Goal: Find specific page/section: Find specific page/section

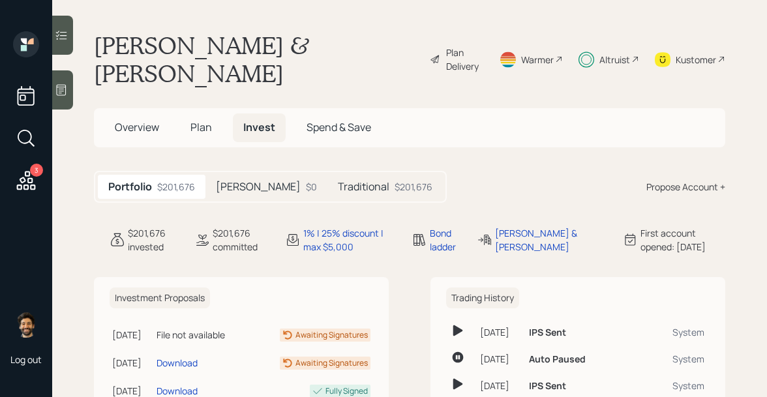
click at [338, 181] on h5 "Traditional" at bounding box center [364, 187] width 52 height 12
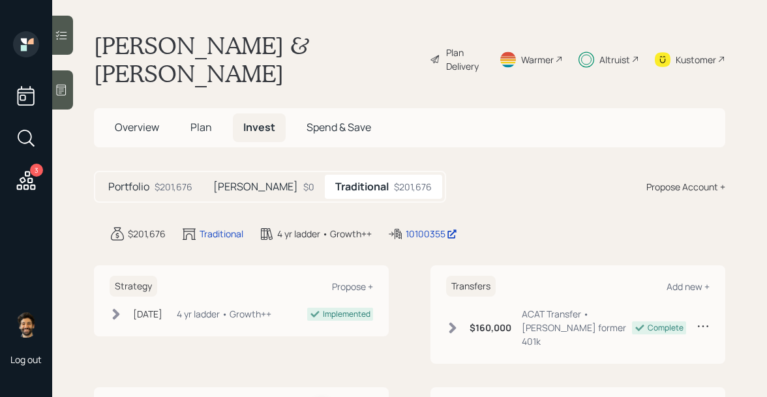
click at [604, 53] on div "Altruist" at bounding box center [614, 60] width 31 height 14
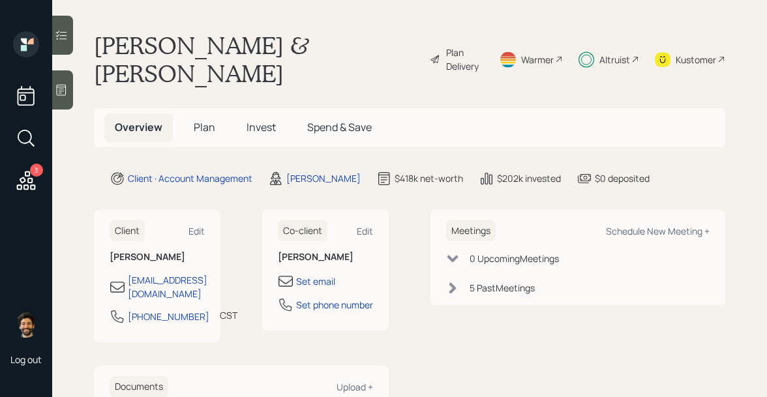
click at [610, 53] on div "Altruist" at bounding box center [614, 60] width 31 height 14
click at [609, 53] on div "Altruist" at bounding box center [614, 60] width 31 height 14
